Goal: Transaction & Acquisition: Purchase product/service

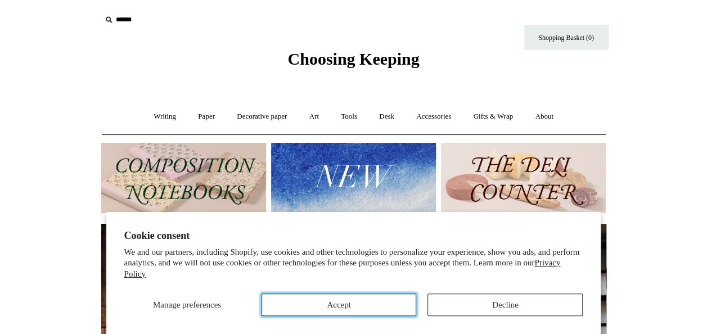
click at [376, 312] on button "Accept" at bounding box center [338, 305] width 155 height 22
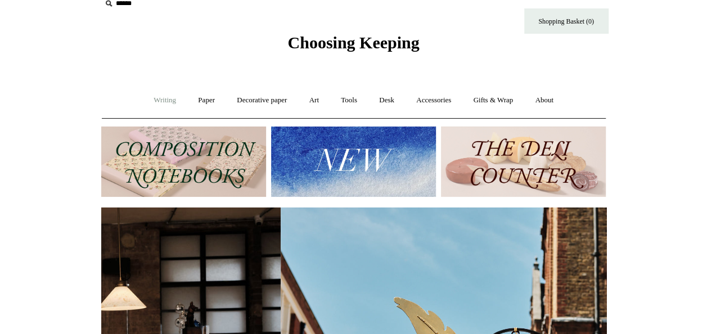
scroll to position [0, 505]
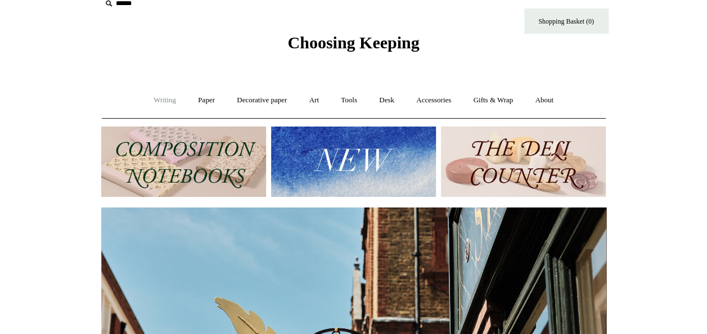
click at [164, 103] on link "Writing +" at bounding box center [164, 100] width 43 height 30
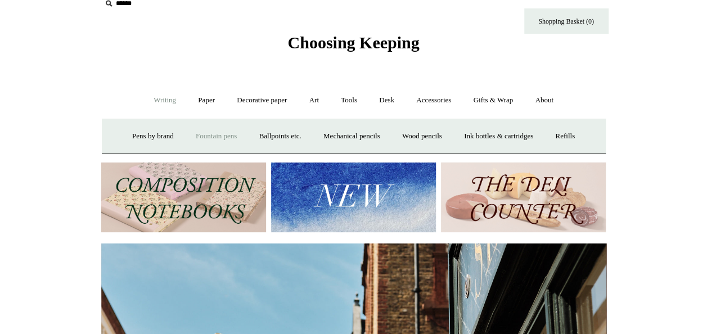
click at [202, 133] on link "Fountain pens +" at bounding box center [216, 136] width 61 height 30
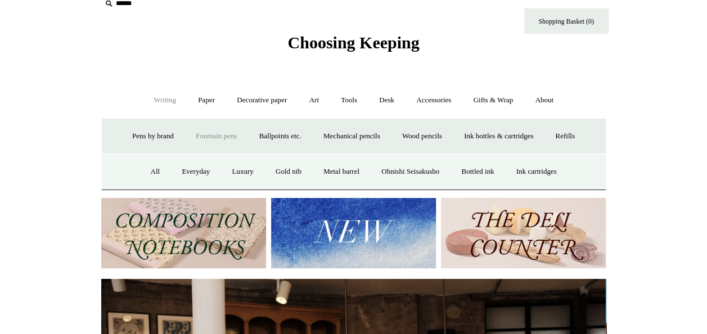
scroll to position [0, 0]
click at [143, 172] on link "All" at bounding box center [155, 172] width 30 height 30
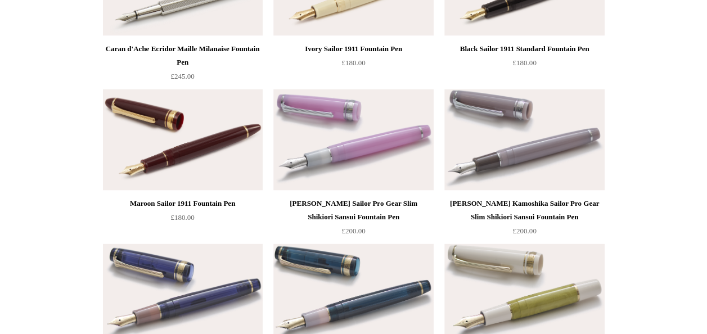
scroll to position [5320, 0]
